Goal: Find contact information: Find contact information

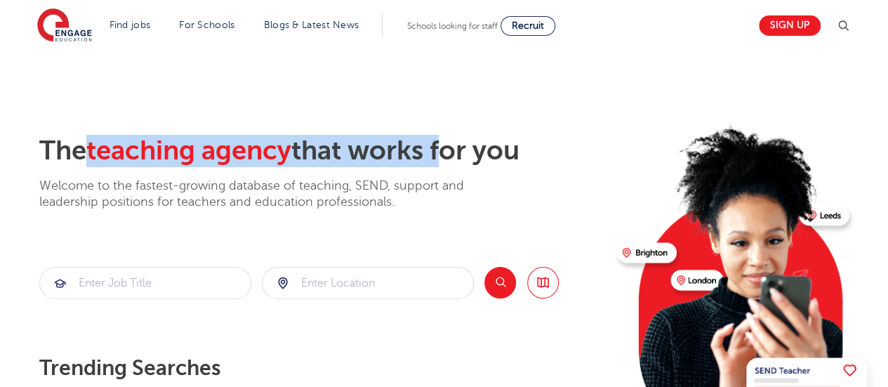
drag, startPoint x: 90, startPoint y: 154, endPoint x: 449, endPoint y: 141, distance: 359.7
click at [449, 141] on h2 "The teaching agency that works for you" at bounding box center [322, 151] width 567 height 32
drag, startPoint x: 86, startPoint y: 151, endPoint x: 491, endPoint y: 146, distance: 405.8
click at [491, 146] on h2 "The teaching agency that works for you" at bounding box center [322, 151] width 567 height 32
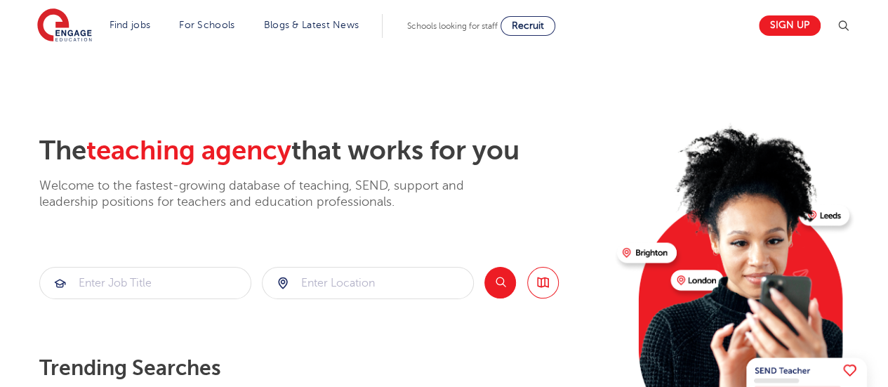
click at [344, 185] on p "Welcome to the fastest-growing database of teaching, SEND, support and leadersh…" at bounding box center [270, 194] width 463 height 33
click at [65, 29] on img at bounding box center [64, 25] width 55 height 35
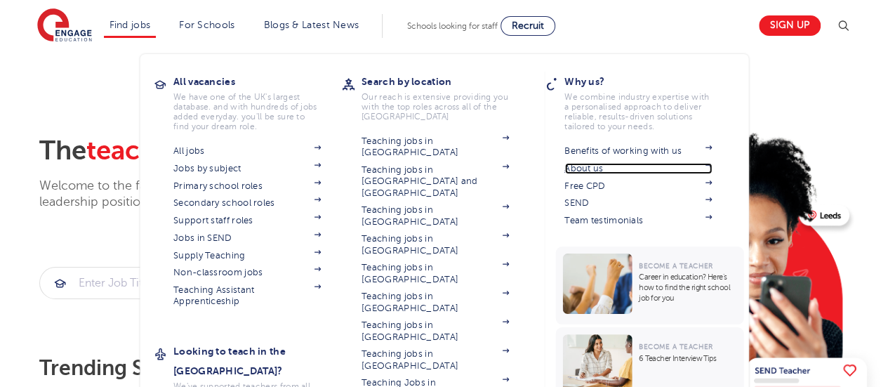
click at [595, 172] on link "About us" at bounding box center [637, 168] width 147 height 11
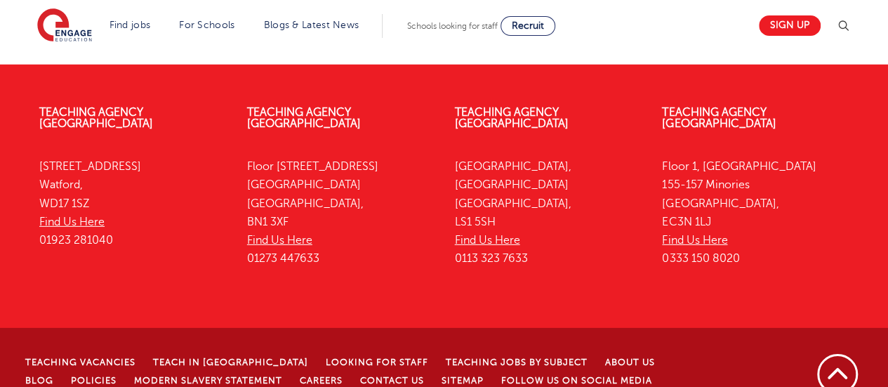
scroll to position [2028, 0]
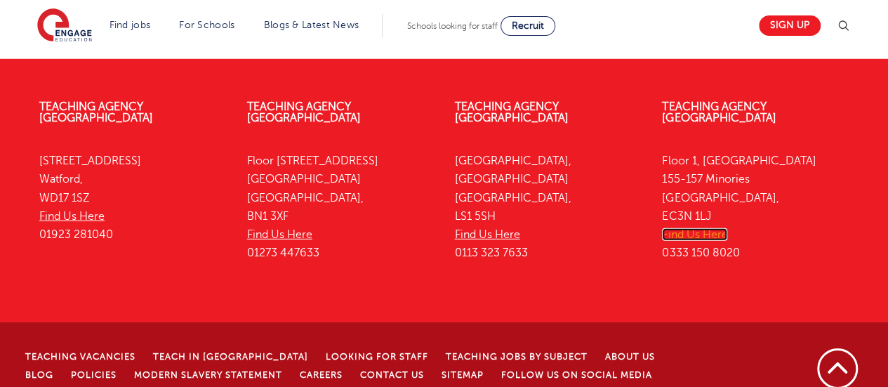
click at [676, 228] on link "Find Us Here" at bounding box center [694, 234] width 65 height 13
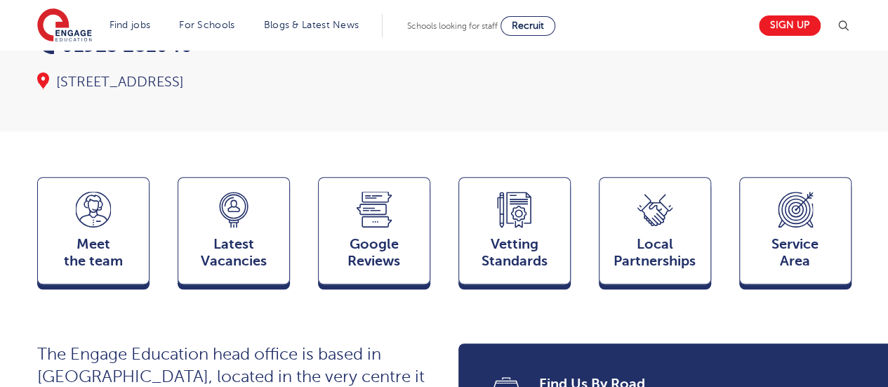
scroll to position [309, 0]
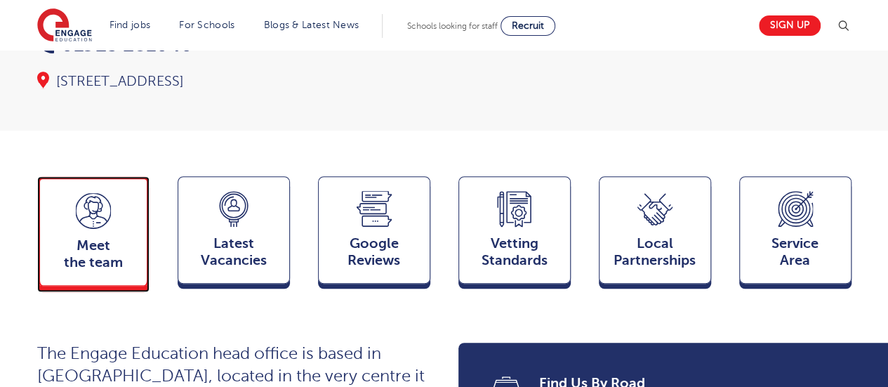
click at [93, 193] on icon at bounding box center [93, 211] width 35 height 36
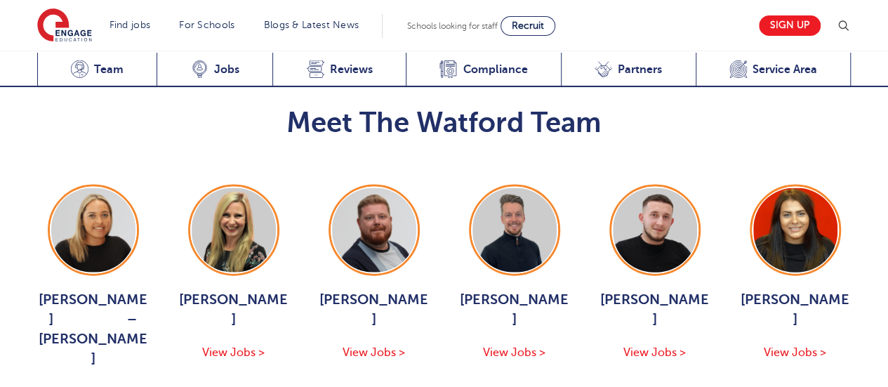
scroll to position [1420, 0]
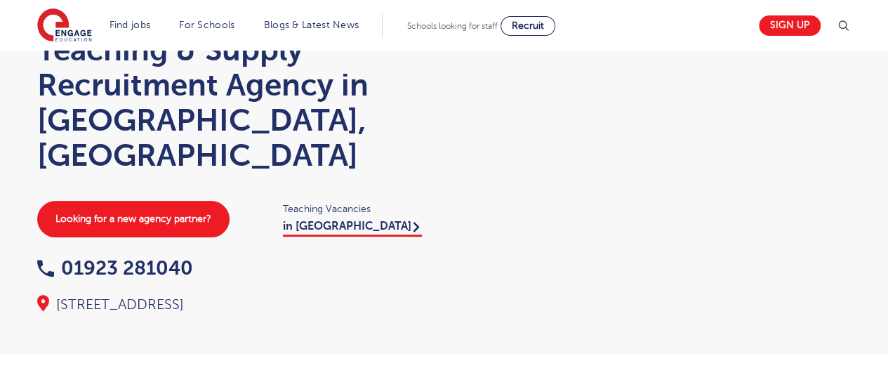
scroll to position [59, 0]
